Goal: Task Accomplishment & Management: Manage account settings

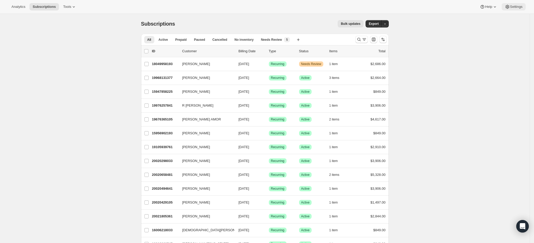
click at [521, 6] on span "Settings" at bounding box center [516, 7] width 13 height 4
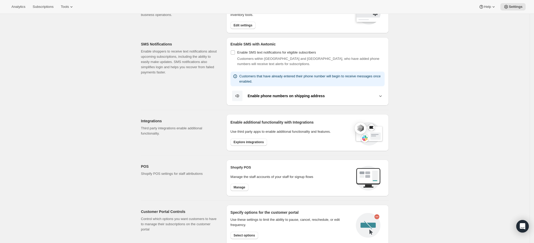
click at [245, 173] on div "Shopify POS Manage the staff accounts of your staff for signup flows Manage" at bounding box center [291, 178] width 121 height 26
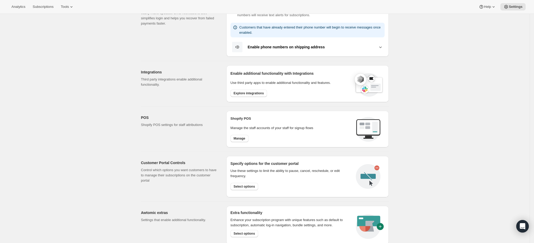
scroll to position [126, 0]
click at [250, 185] on span "Select options" at bounding box center [244, 187] width 21 height 4
